Goal: Task Accomplishment & Management: Manage account settings

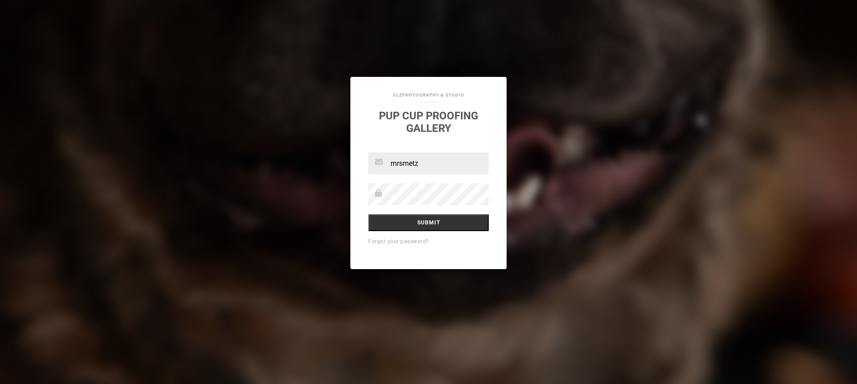
type input "[EMAIL_ADDRESS][DOMAIN_NAME]"
click at [387, 243] on link "Forgot your password?" at bounding box center [398, 241] width 61 height 6
click at [400, 164] on input "text" at bounding box center [428, 163] width 121 height 22
type input "[EMAIL_ADDRESS][DOMAIN_NAME]"
click at [368, 214] on input "Submit" at bounding box center [428, 222] width 121 height 17
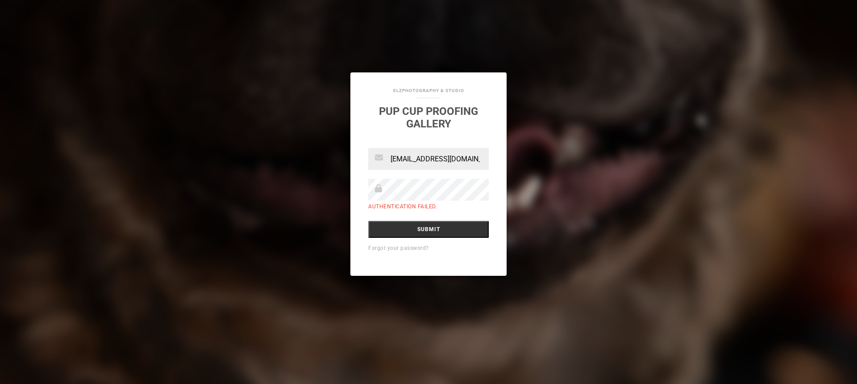
click at [368, 221] on input "Submit" at bounding box center [428, 229] width 121 height 17
click at [419, 228] on input "Submit" at bounding box center [428, 229] width 121 height 17
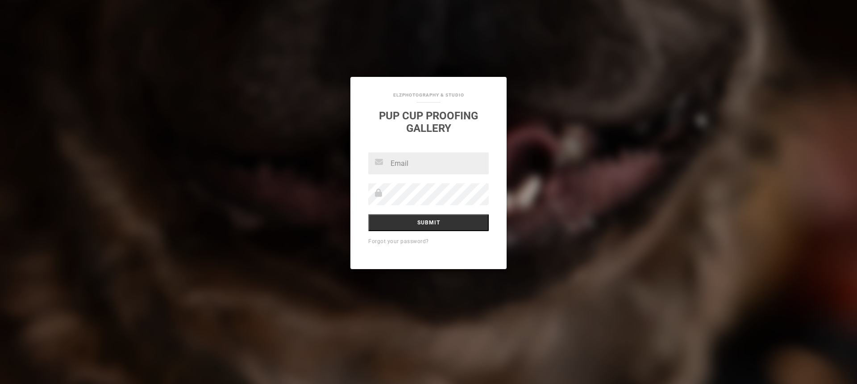
click at [441, 165] on input "text" at bounding box center [428, 163] width 121 height 22
type input "[EMAIL_ADDRESS][DOMAIN_NAME]"
click at [368, 214] on input "Submit" at bounding box center [428, 222] width 121 height 17
click at [387, 226] on input "Submit" at bounding box center [428, 222] width 121 height 17
